Goal: Information Seeking & Learning: Understand process/instructions

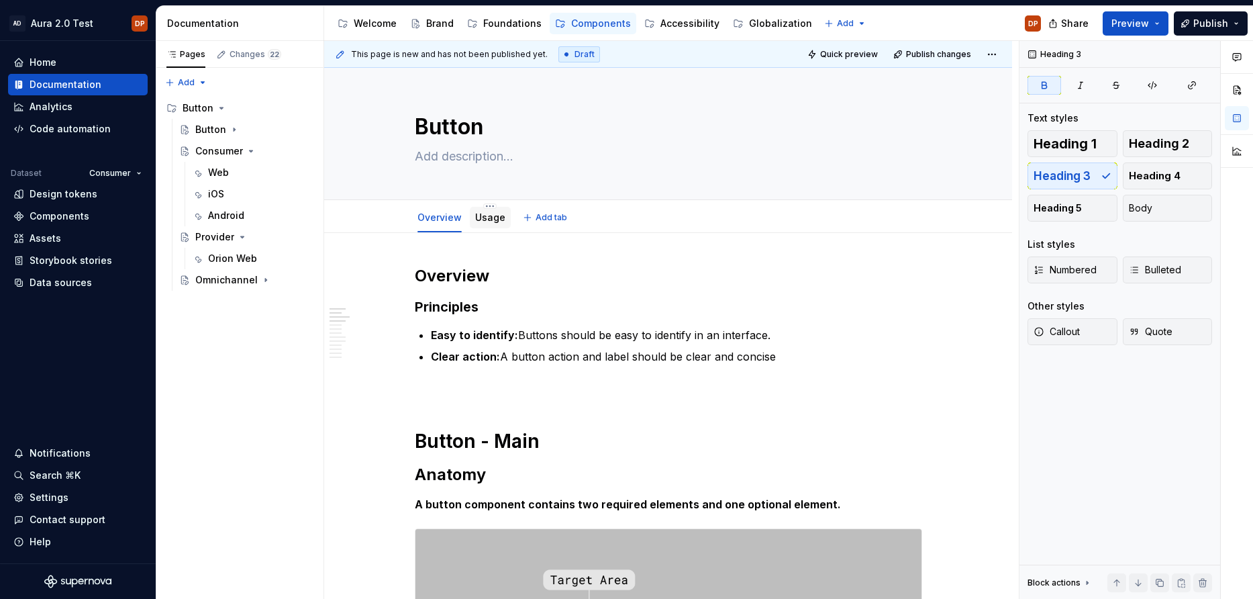
click at [497, 220] on link "Usage" at bounding box center [490, 216] width 30 height 11
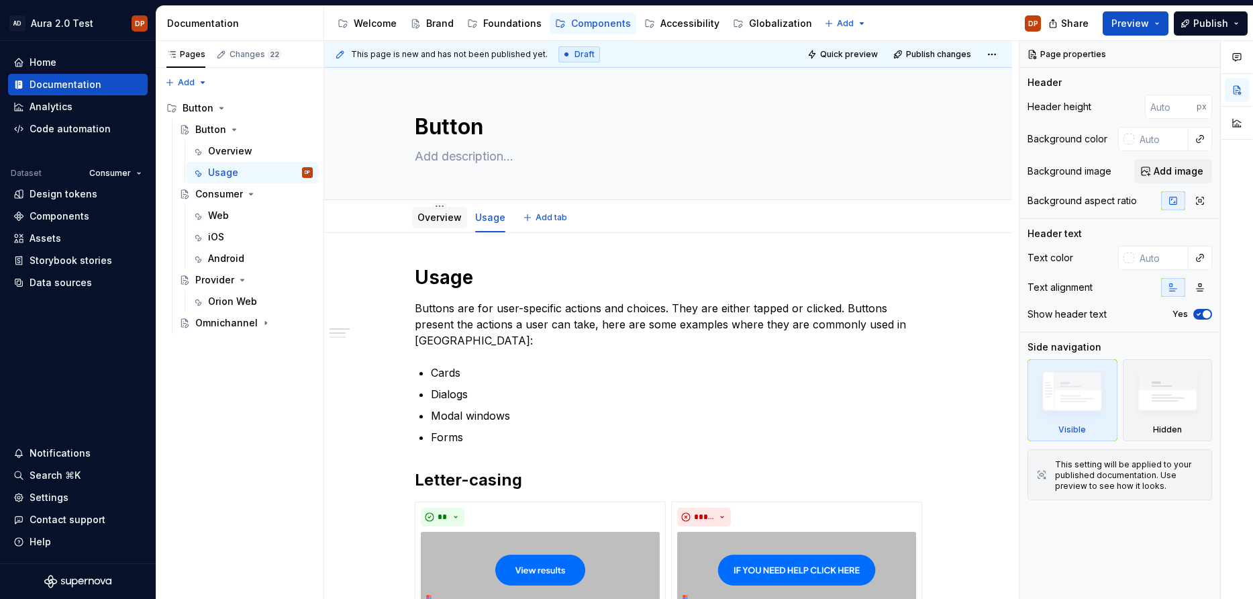
click at [446, 223] on link "Overview" at bounding box center [439, 216] width 44 height 11
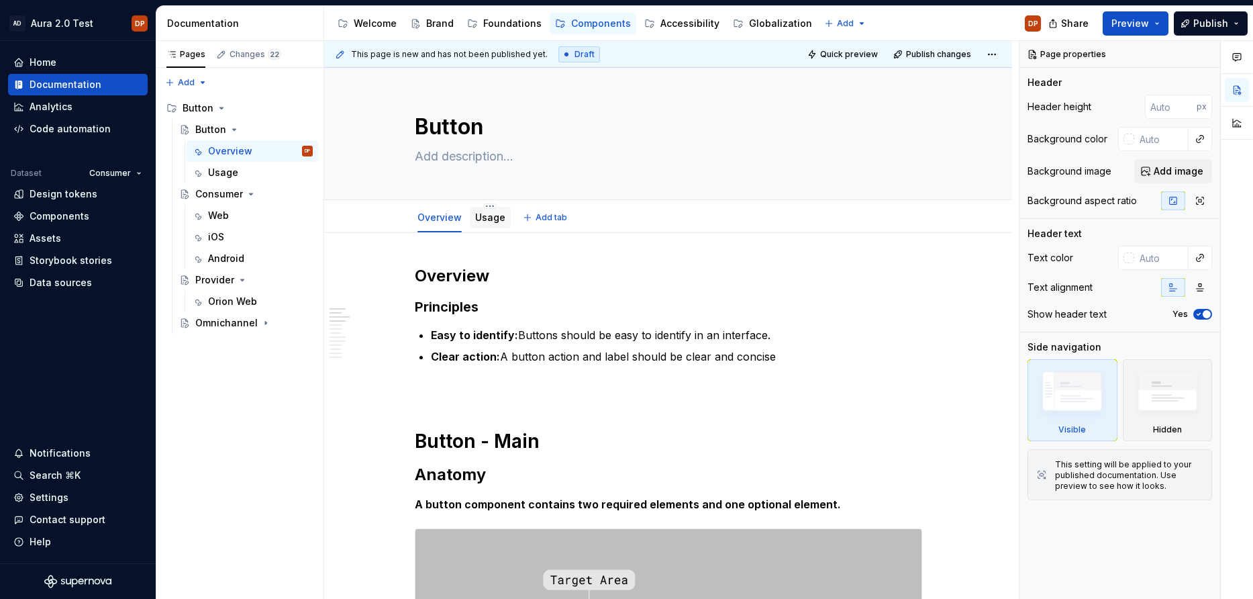
click at [475, 214] on link "Usage" at bounding box center [490, 216] width 30 height 11
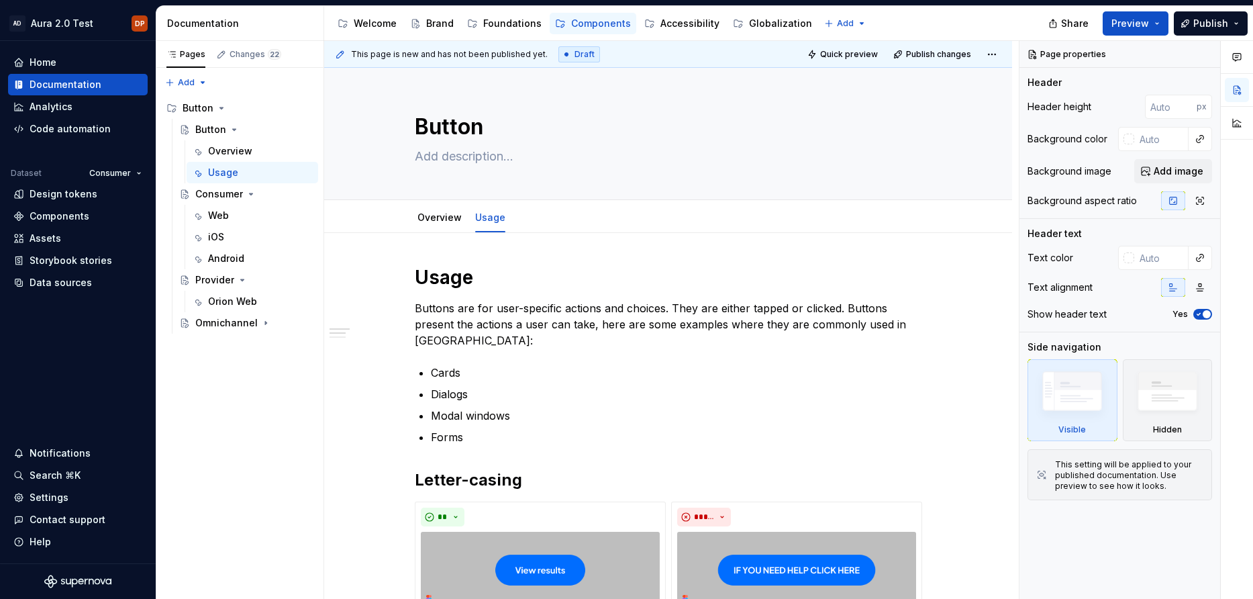
type textarea "*"
